Goal: Transaction & Acquisition: Book appointment/travel/reservation

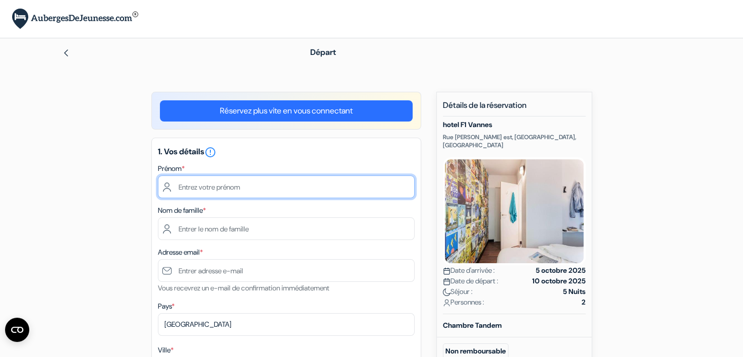
click at [223, 190] on input "text" at bounding box center [286, 187] width 257 height 23
type input "Manon"
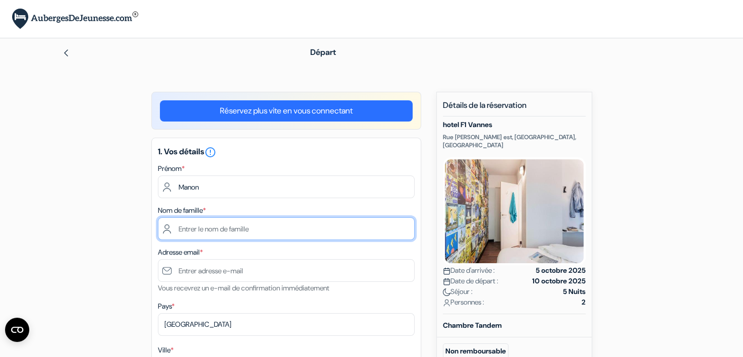
type input "FLORET"
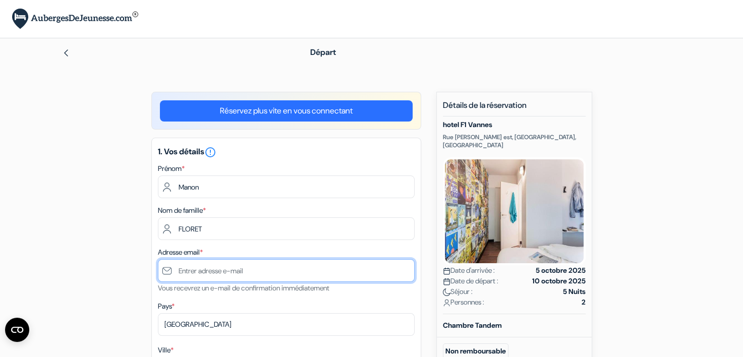
type input "[EMAIL_ADDRESS][DOMAIN_NAME]"
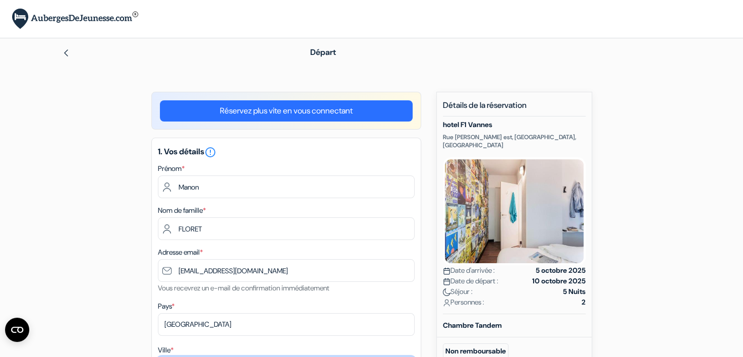
type input "Colombes"
type input "[STREET_ADDRESS]"
type input "92700"
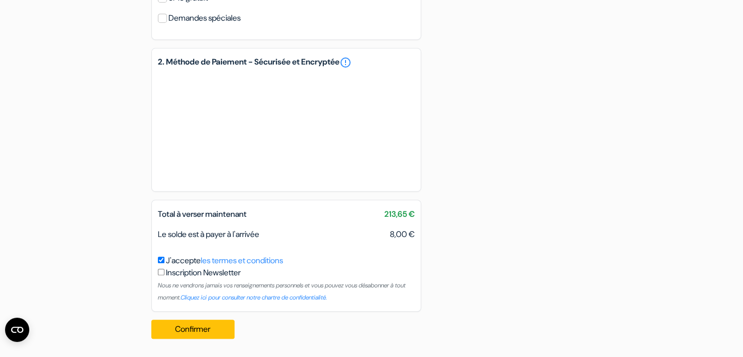
scroll to position [585, 0]
click at [200, 330] on button "Confirmer Loading..." at bounding box center [193, 329] width 84 height 19
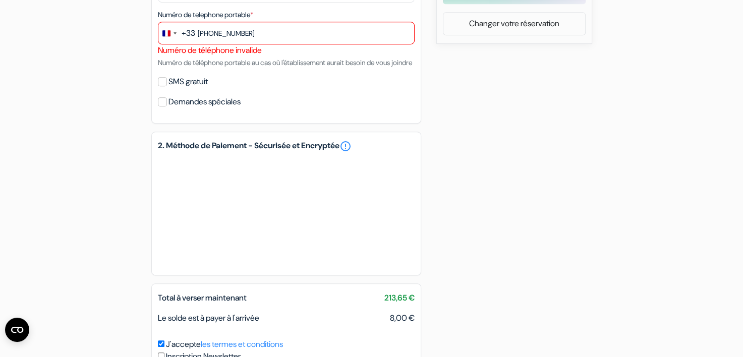
scroll to position [496, 0]
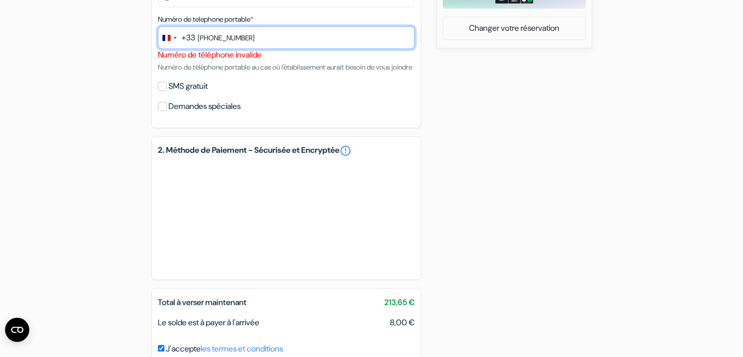
click at [211, 39] on input "[PHONE_NUMBER]" at bounding box center [286, 37] width 257 height 23
type input "611040667"
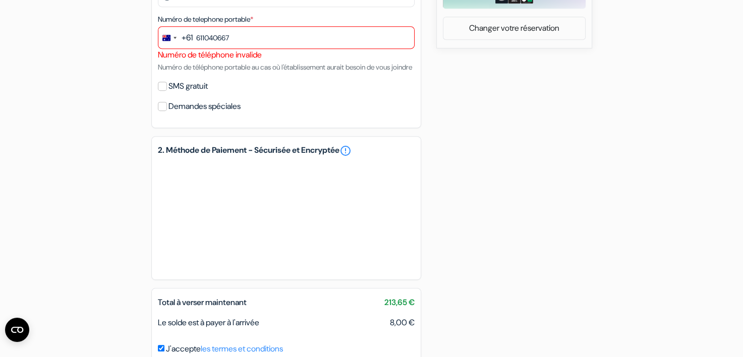
type input "+"
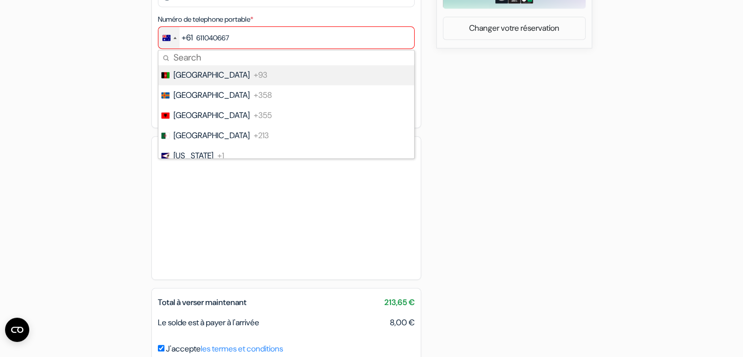
click at [171, 40] on div "Change country, selected Australia (+61)" at bounding box center [168, 38] width 21 height 22
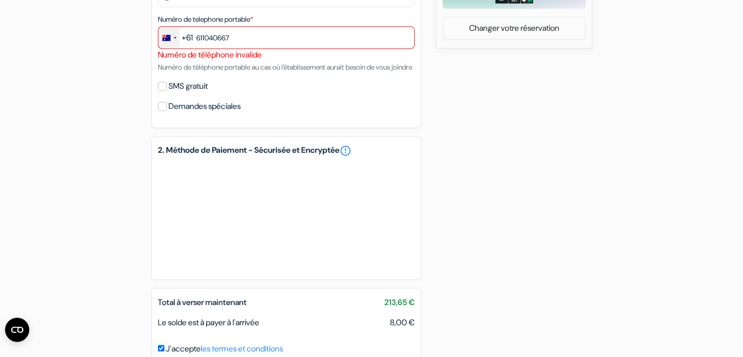
click at [171, 40] on div "Change country, selected Australia (+61)" at bounding box center [168, 38] width 21 height 22
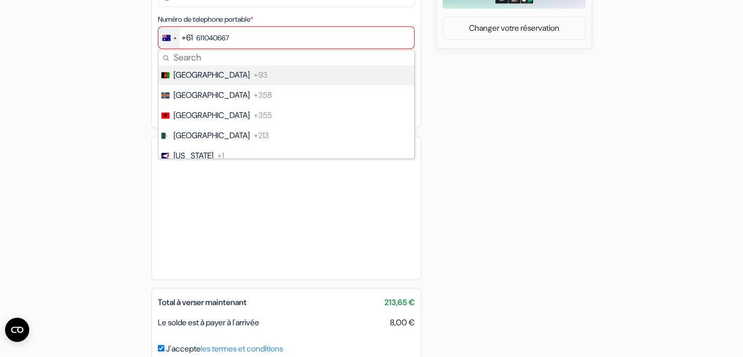
click at [180, 54] on input "Search" at bounding box center [286, 57] width 256 height 15
type input "fr"
click at [189, 74] on span "[GEOGRAPHIC_DATA]" at bounding box center [211, 75] width 76 height 12
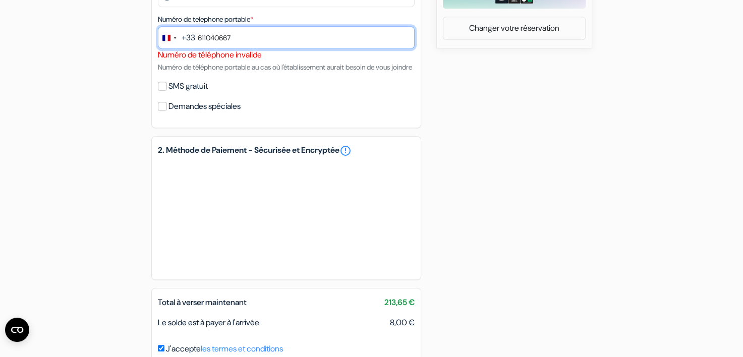
click at [245, 38] on input "611040667" at bounding box center [286, 37] width 257 height 23
type input "6"
click at [200, 38] on input "0611040667" at bounding box center [286, 37] width 257 height 23
type input "0611040667"
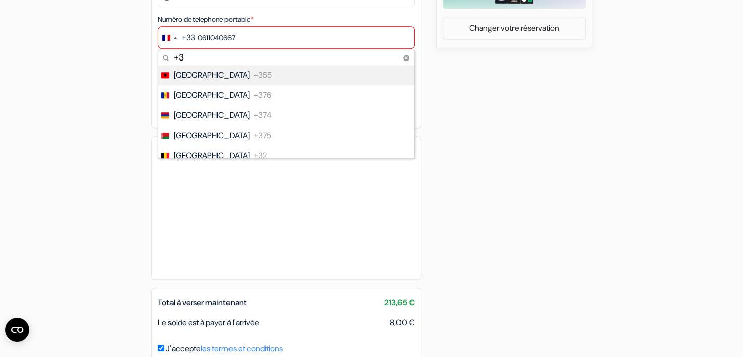
type input "+"
click at [62, 86] on div "add_box [GEOGRAPHIC_DATA] Rue [PERSON_NAME] est, [GEOGRAPHIC_DATA], [GEOGRAPHIC…" at bounding box center [372, 16] width 666 height 840
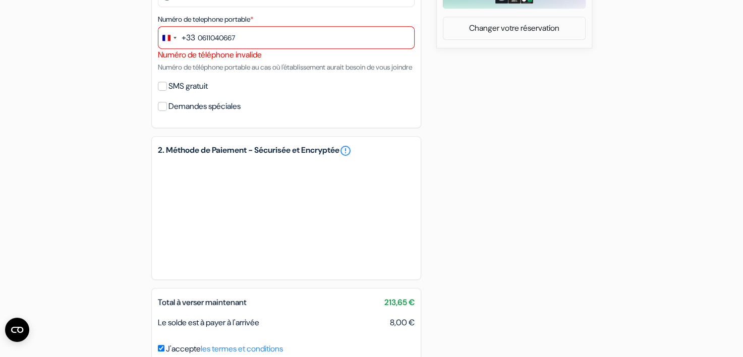
scroll to position [597, 0]
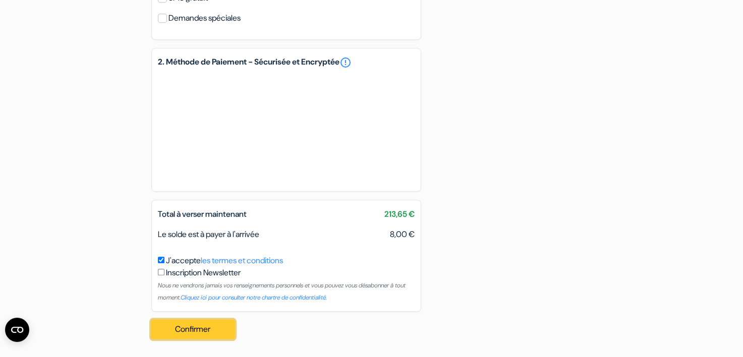
click at [184, 331] on button "Confirmer Loading..." at bounding box center [193, 329] width 84 height 19
click at [176, 335] on button "Confirmer Loading..." at bounding box center [193, 329] width 84 height 19
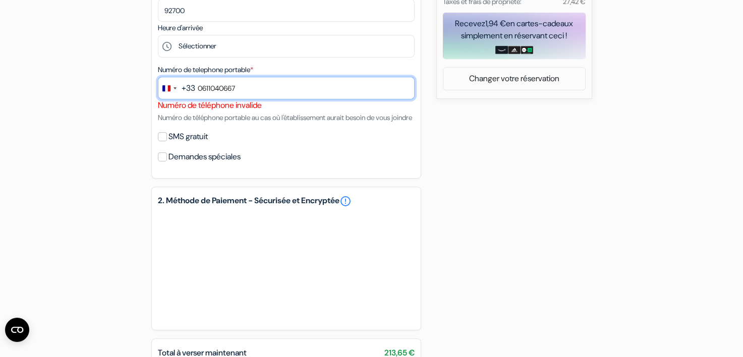
click at [202, 89] on input "0611040667" at bounding box center [286, 88] width 257 height 23
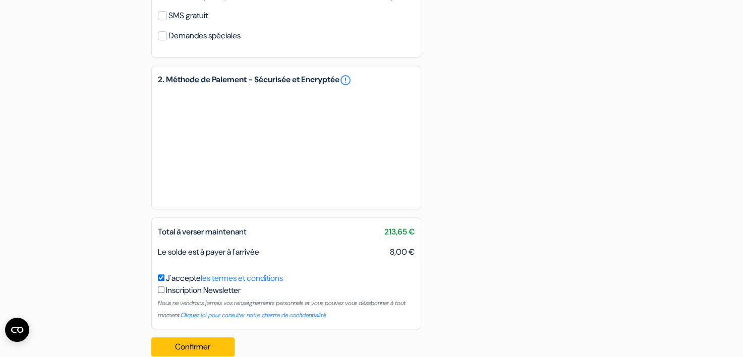
scroll to position [597, 0]
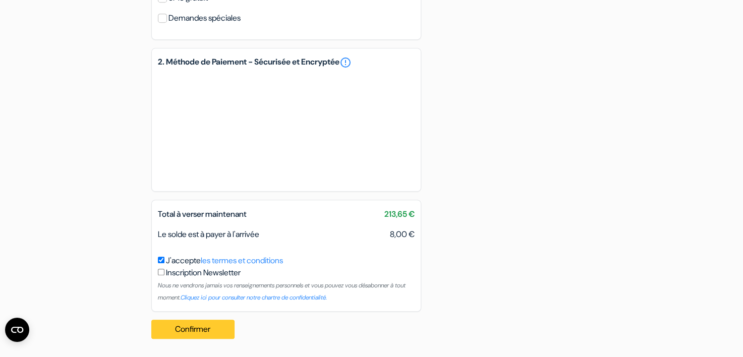
type input "611040667"
click at [188, 335] on button "Confirmer Loading..." at bounding box center [193, 329] width 84 height 19
click at [209, 335] on button "Confirmer Loading..." at bounding box center [193, 329] width 84 height 19
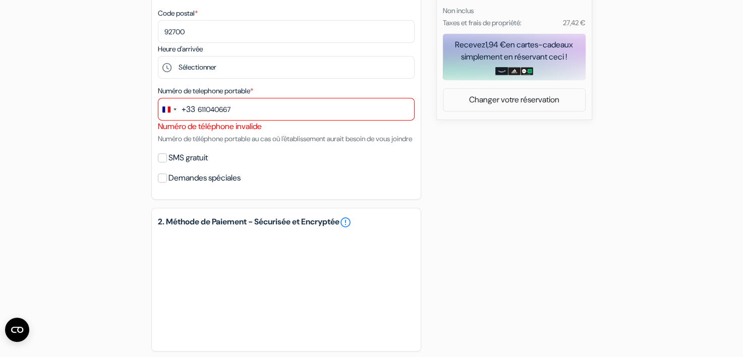
scroll to position [345, 0]
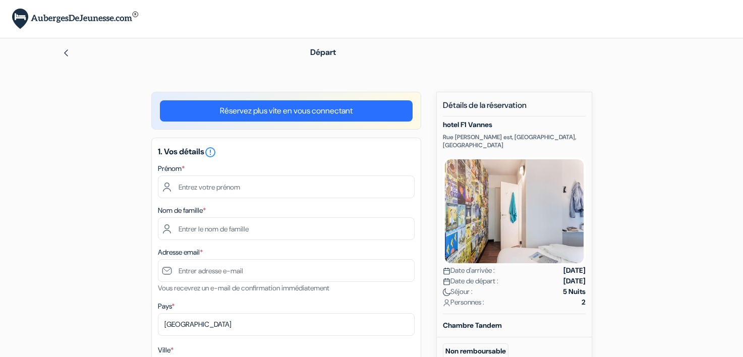
scroll to position [87, 0]
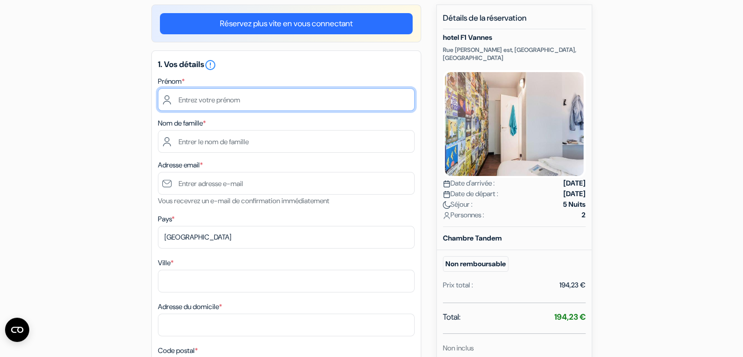
click at [215, 101] on input "text" at bounding box center [286, 99] width 257 height 23
type input "Manon"
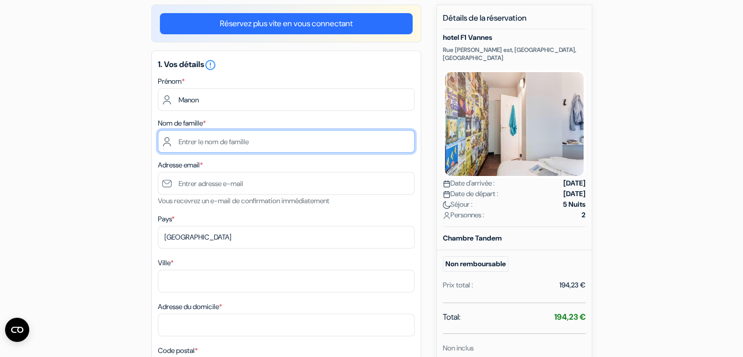
type input "FLORET"
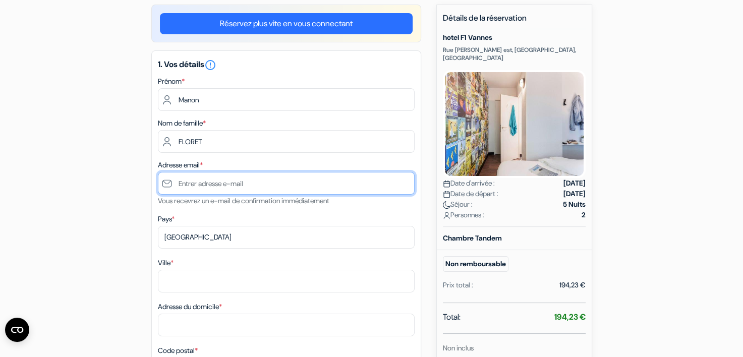
type input "[EMAIL_ADDRESS][DOMAIN_NAME]"
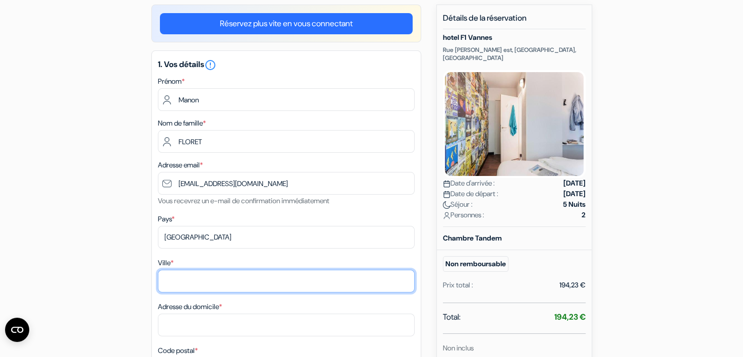
type input "Colombes"
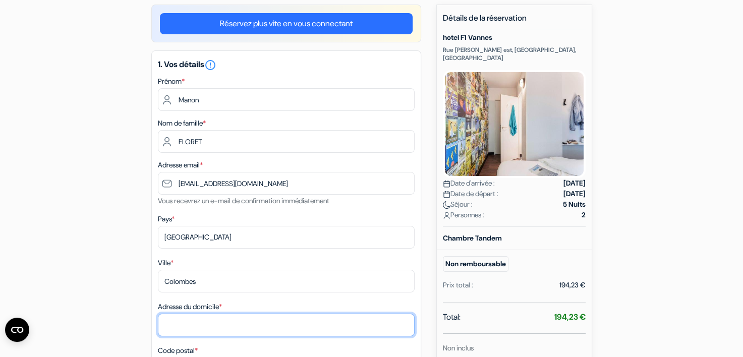
type input "[STREET_ADDRESS]"
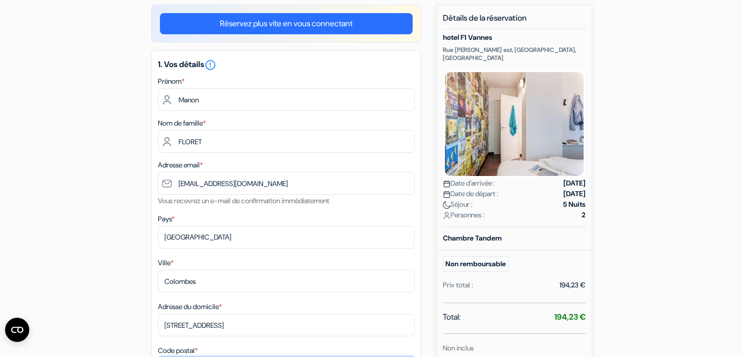
type input "92700"
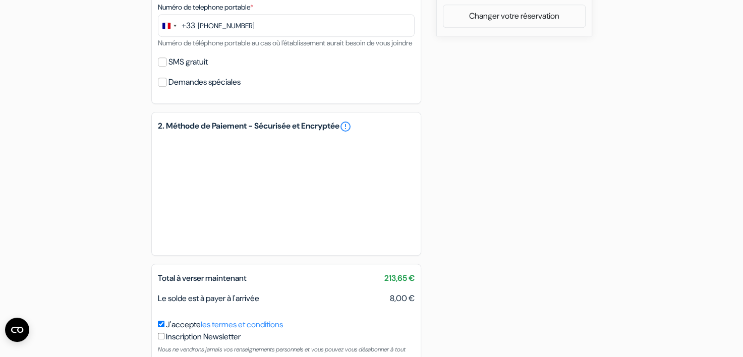
scroll to position [585, 0]
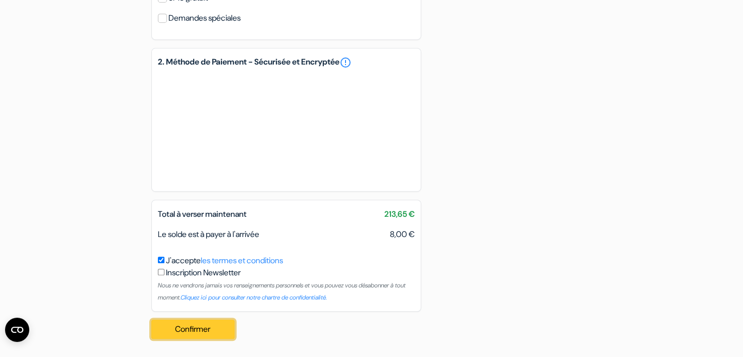
click at [198, 331] on button "Confirmer Loading..." at bounding box center [193, 329] width 84 height 19
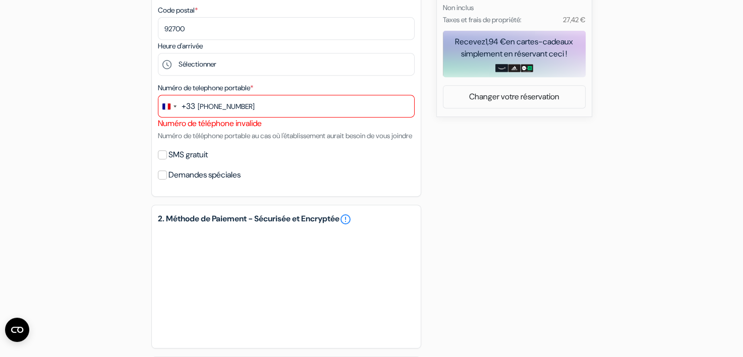
scroll to position [395, 0]
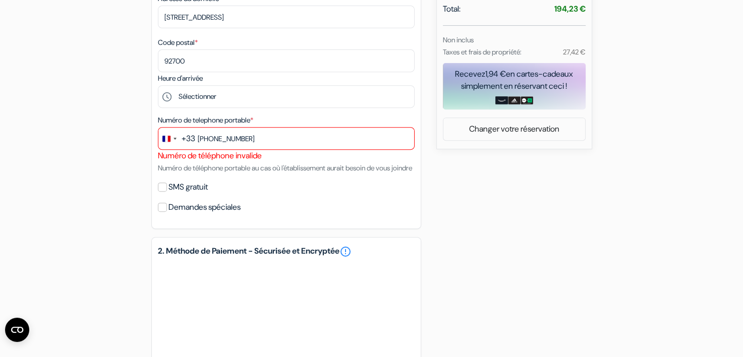
click at [158, 162] on div at bounding box center [158, 162] width 0 height 0
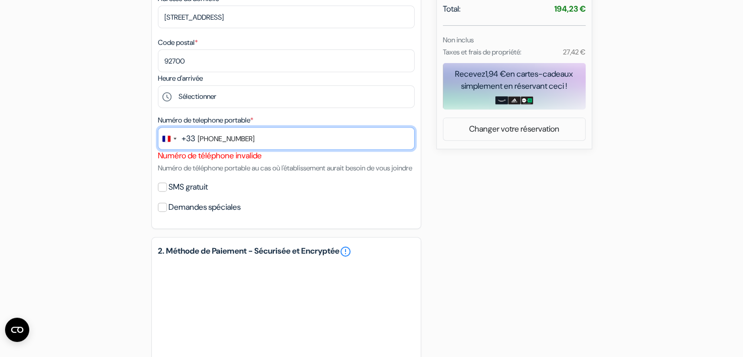
click at [211, 141] on input "[PHONE_NUMBER]" at bounding box center [286, 138] width 257 height 23
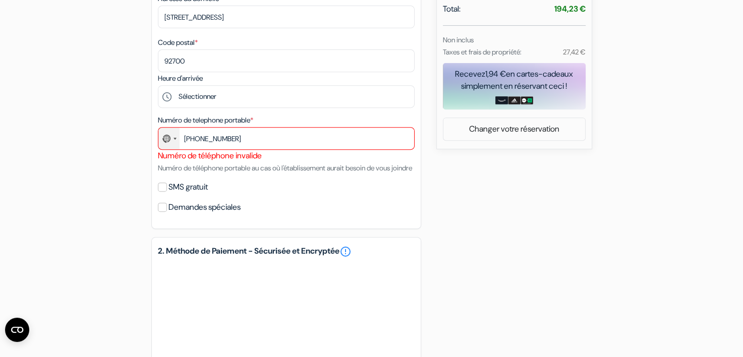
click at [178, 141] on div "Select country" at bounding box center [168, 139] width 21 height 22
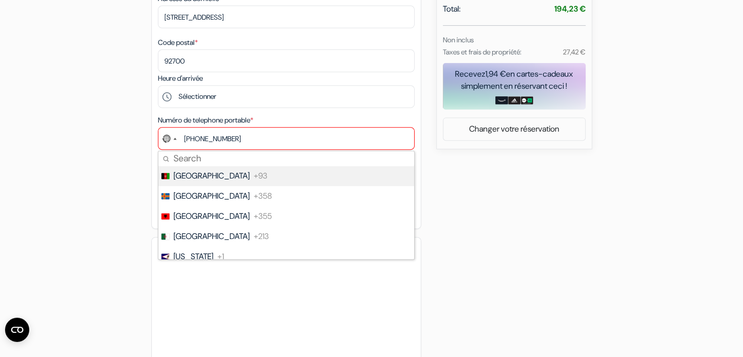
click at [108, 139] on div "add_box [GEOGRAPHIC_DATA] Rue [PERSON_NAME] est, [GEOGRAPHIC_DATA], [GEOGRAPHIC…" at bounding box center [372, 116] width 666 height 840
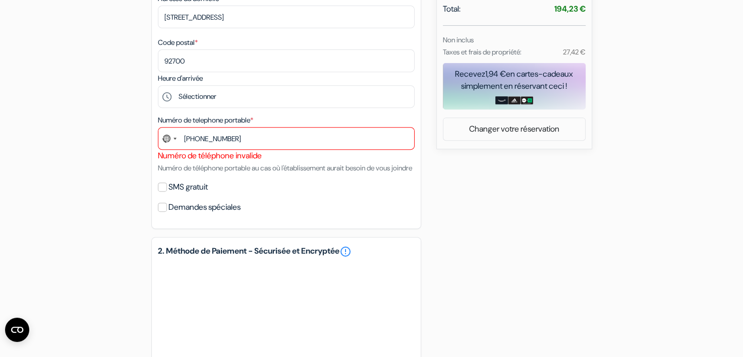
scroll to position [597, 0]
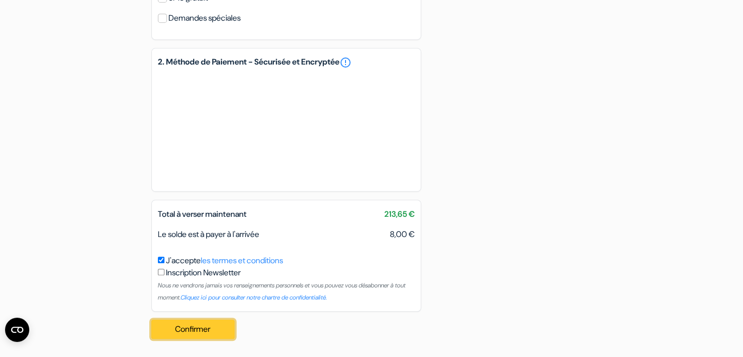
click at [201, 325] on button "Confirmer Loading..." at bounding box center [193, 329] width 84 height 19
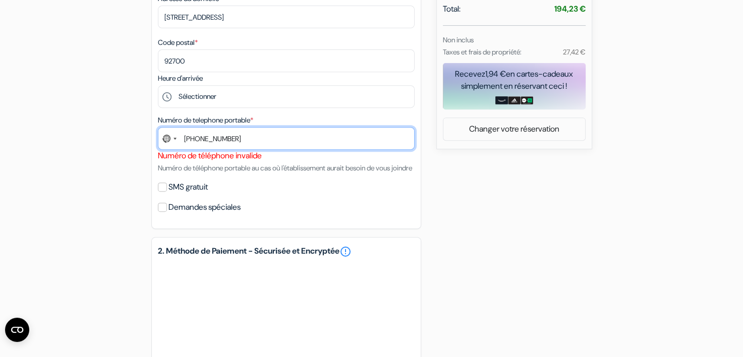
click at [189, 142] on input "+0611040667" at bounding box center [286, 138] width 257 height 23
type input "0611040667"
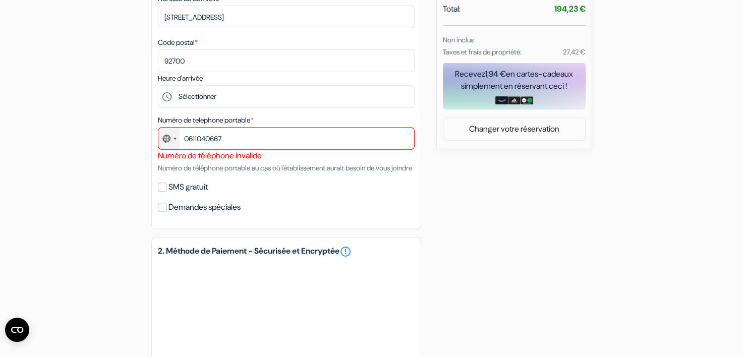
click at [171, 141] on div "Select country" at bounding box center [168, 139] width 21 height 22
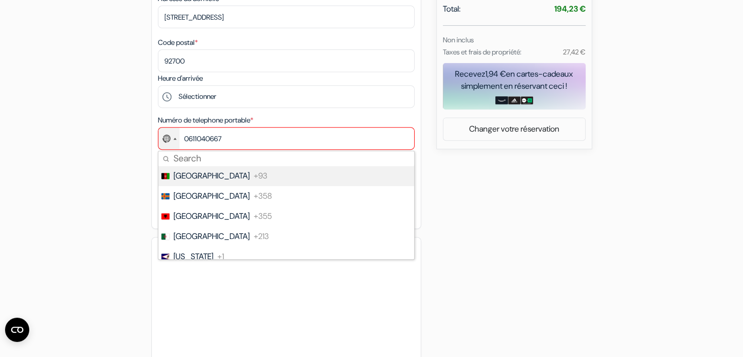
click at [179, 159] on input "Search" at bounding box center [286, 158] width 256 height 15
type input "fr"
click at [180, 178] on span "[GEOGRAPHIC_DATA]" at bounding box center [211, 176] width 76 height 12
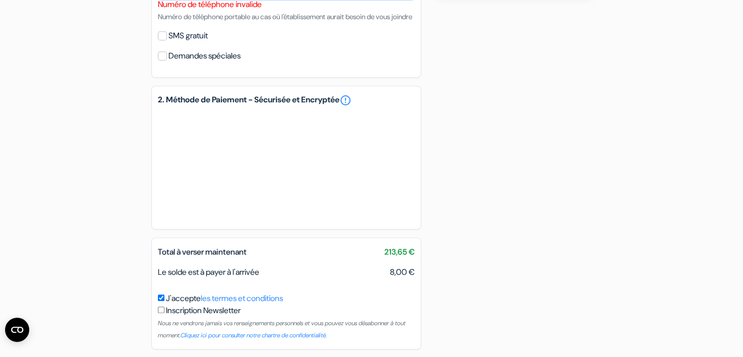
scroll to position [597, 0]
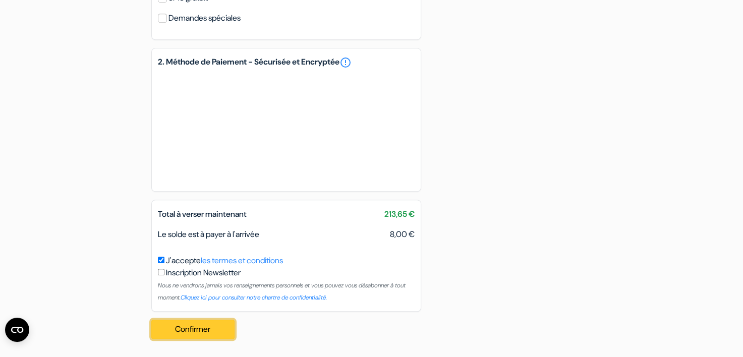
click at [160, 331] on button "Confirmer Loading..." at bounding box center [193, 329] width 84 height 19
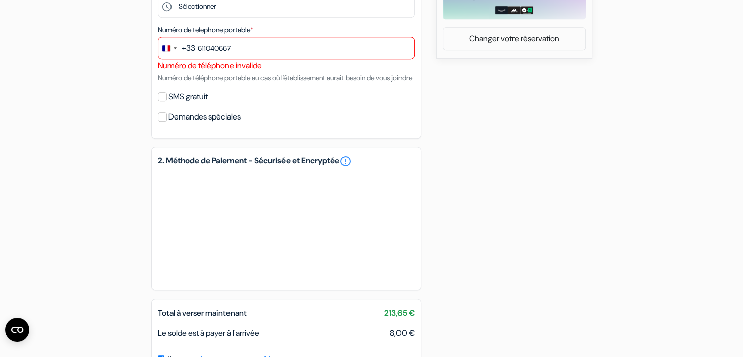
scroll to position [446, 0]
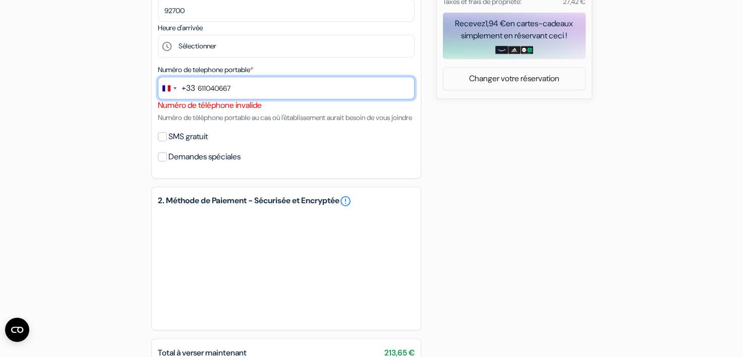
drag, startPoint x: 198, startPoint y: 90, endPoint x: 250, endPoint y: 90, distance: 51.9
click at [250, 90] on input "611040667" at bounding box center [286, 88] width 257 height 23
click at [197, 90] on input "688222316" at bounding box center [286, 88] width 257 height 23
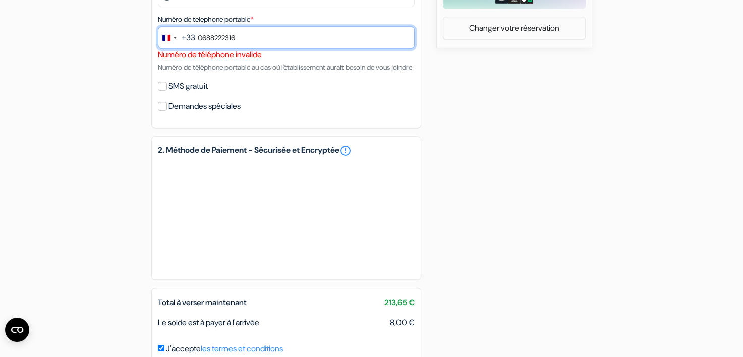
scroll to position [597, 0]
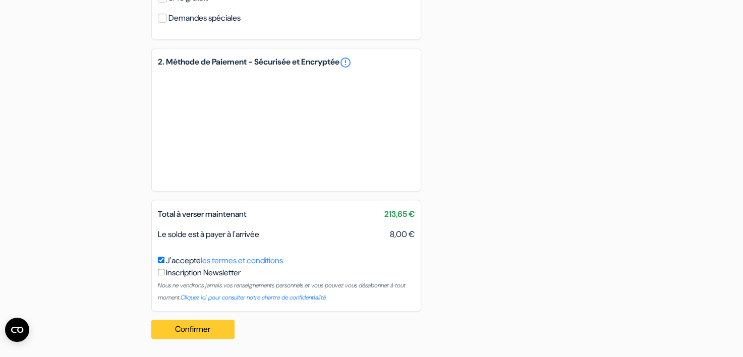
type input "0688222316"
click at [206, 329] on button "Confirmer Loading..." at bounding box center [193, 329] width 84 height 19
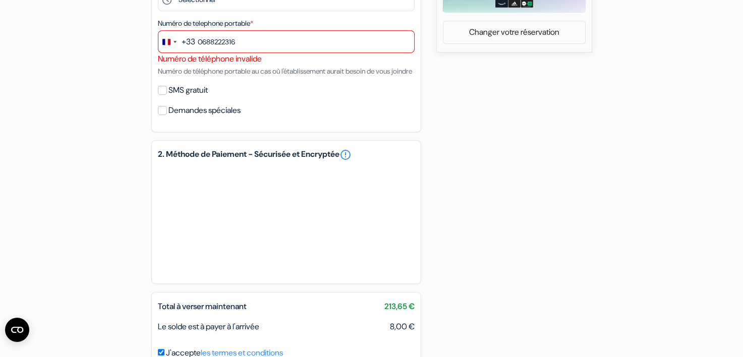
scroll to position [496, 0]
